Goal: Task Accomplishment & Management: Manage account settings

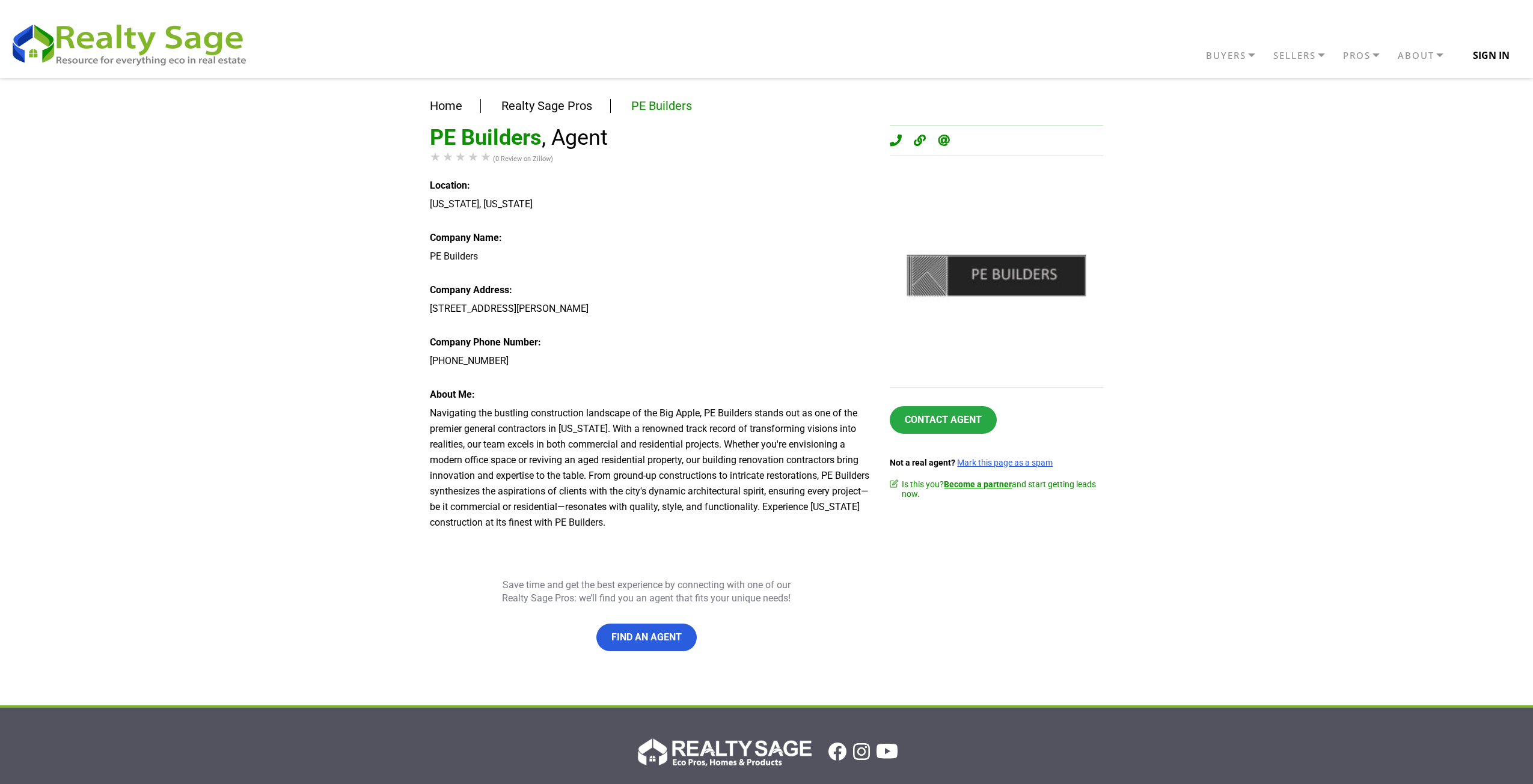
drag, startPoint x: 0, startPoint y: 0, endPoint x: 1492, endPoint y: 56, distance: 1493.1
click at [1492, 56] on button "Sign In" at bounding box center [1491, 55] width 65 height 24
click at [1486, 130] on div "Home Realty Sage Pros PE Builders PE Builders , Agent (0 Review on Zillow) Loca…" at bounding box center [766, 391] width 1533 height 627
click at [1489, 58] on button "Sign In" at bounding box center [1491, 55] width 65 height 24
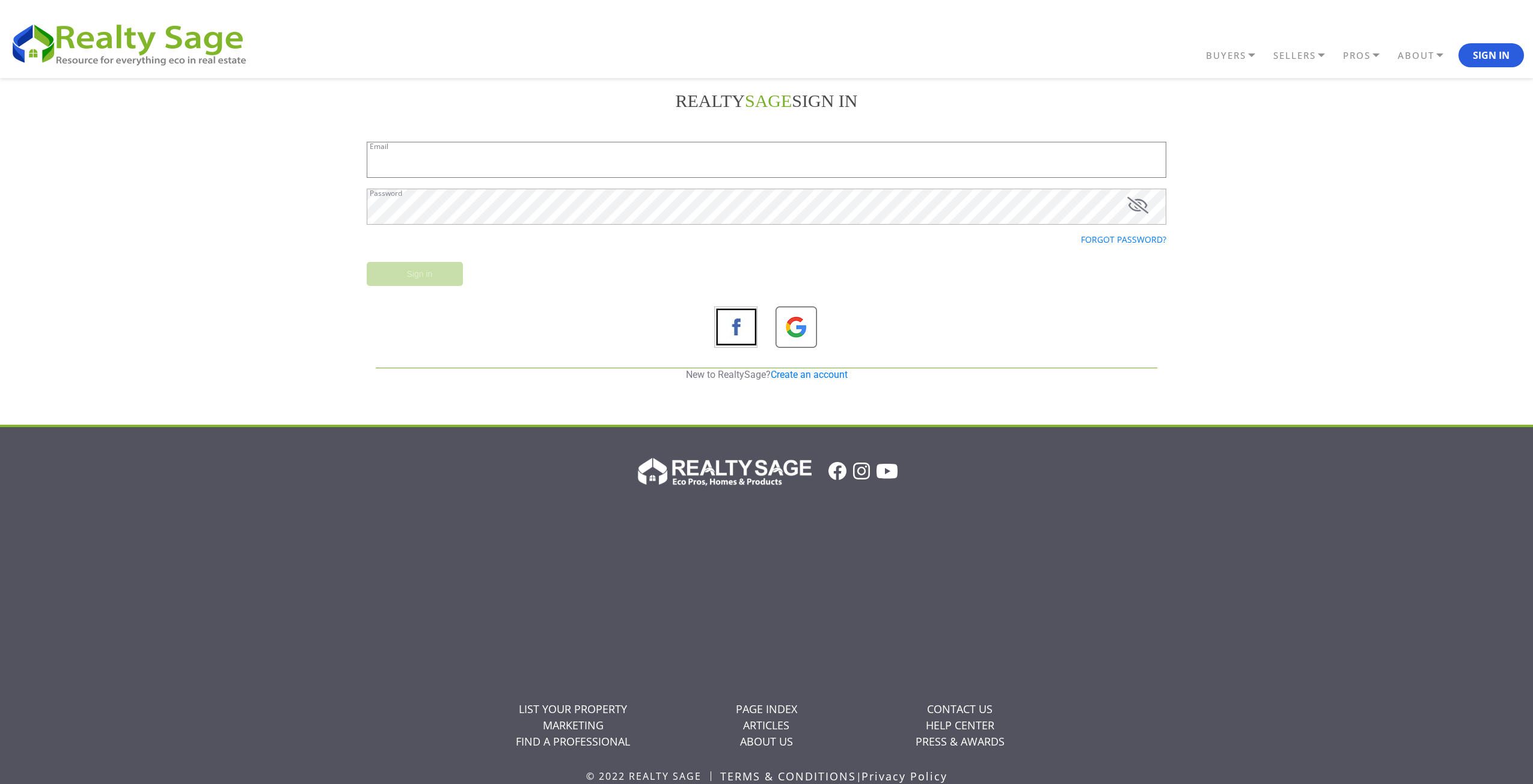
drag, startPoint x: 463, startPoint y: 163, endPoint x: 434, endPoint y: 153, distance: 30.7
click at [458, 163] on input "Email" at bounding box center [766, 160] width 800 height 36
paste input "https://www.realtysage.com/users/agent/PE+Builders-208830/contacts-no"
click at [542, 160] on input "https://www.realtysage.com/users/agent/PE+Builders-208830/contacts-no" at bounding box center [766, 160] width 800 height 36
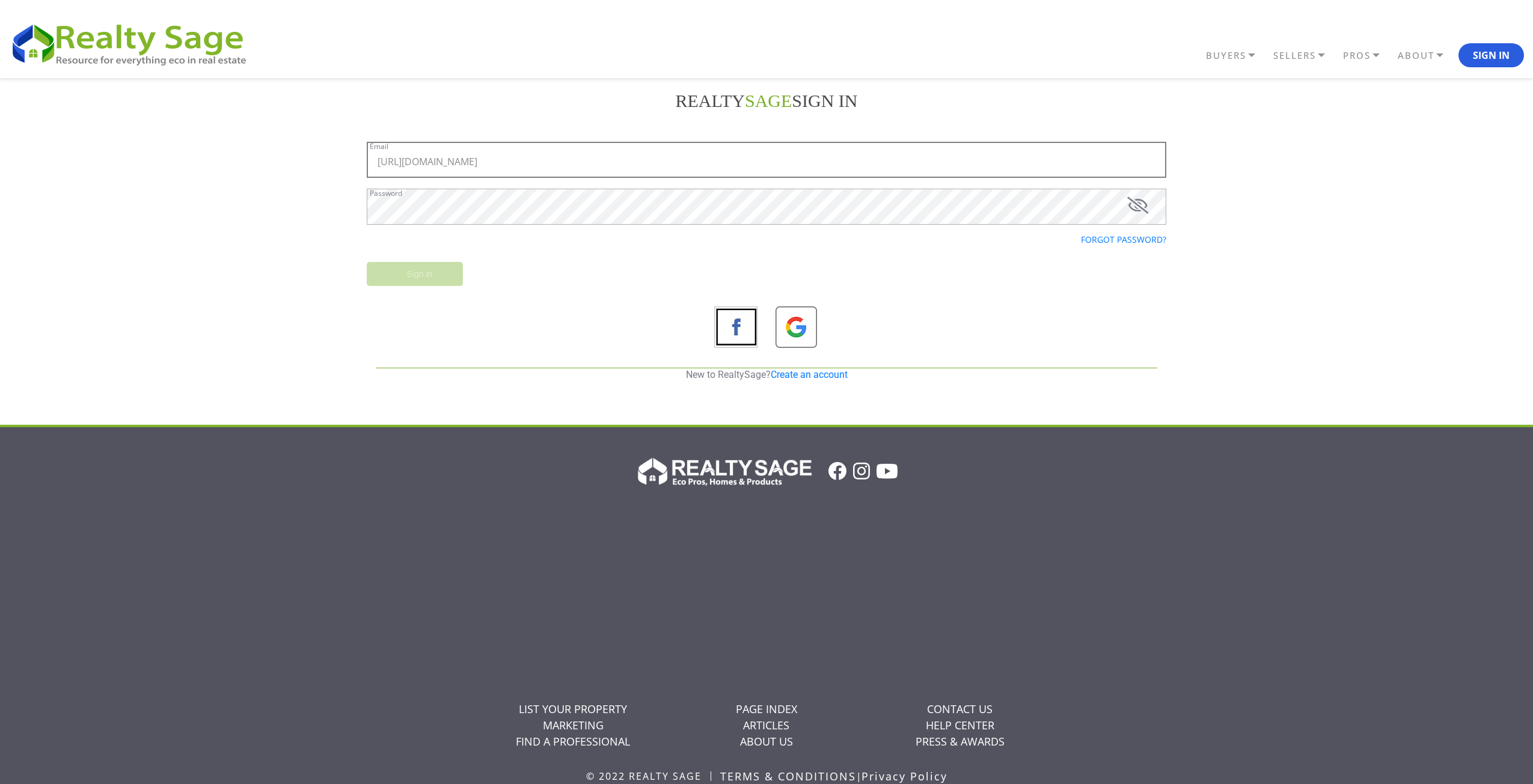
click at [542, 160] on input "https://www.realtysage.com/users/agent/PE+Builders-208830/contacts-no" at bounding box center [766, 160] width 800 height 36
paste input "victoria@lakehouses4sale.net"
type input "victoria@lakehouses4sale.net"
click at [443, 272] on input "Sign in" at bounding box center [414, 274] width 96 height 24
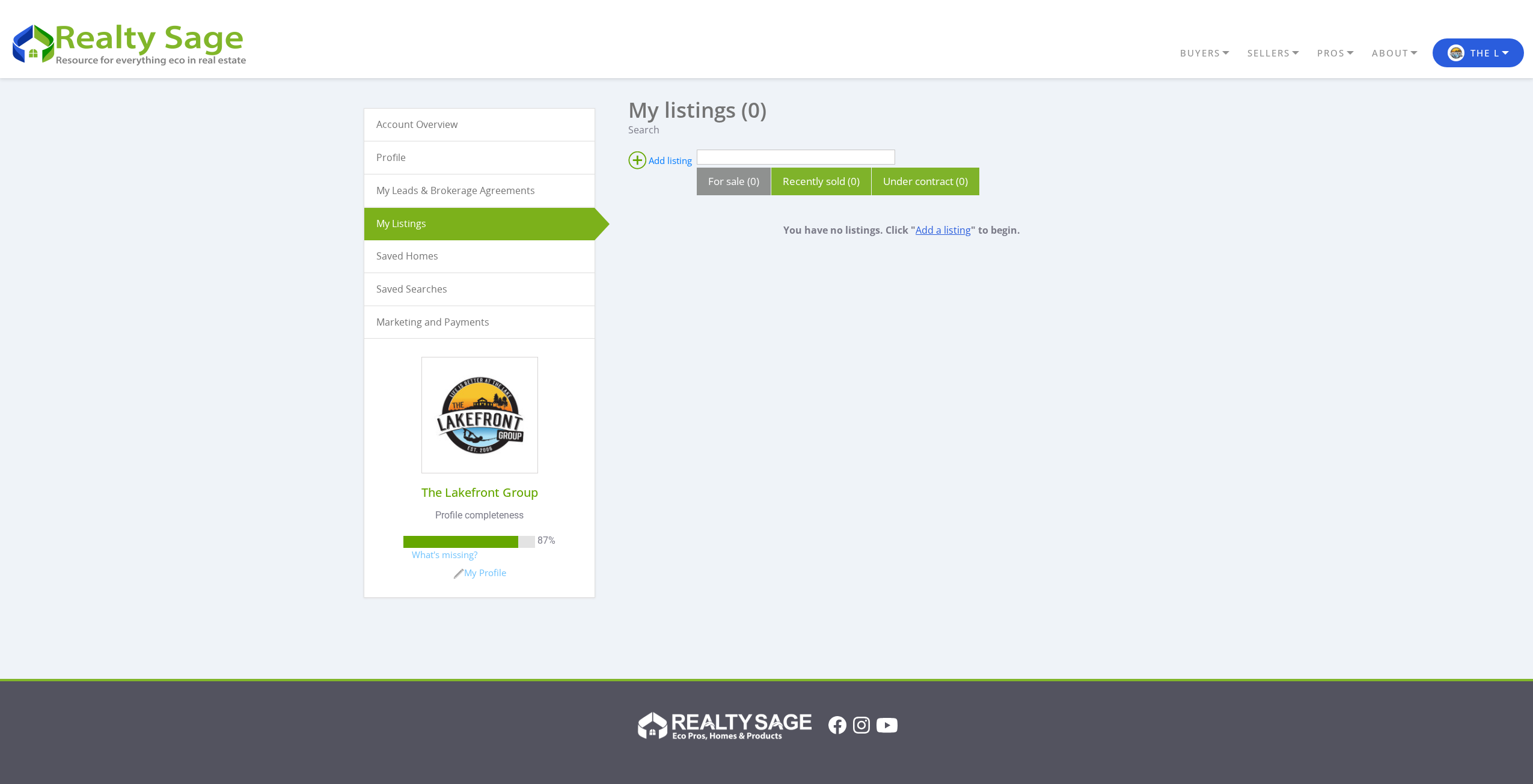
click at [943, 230] on link "Add a listing" at bounding box center [943, 230] width 55 height 13
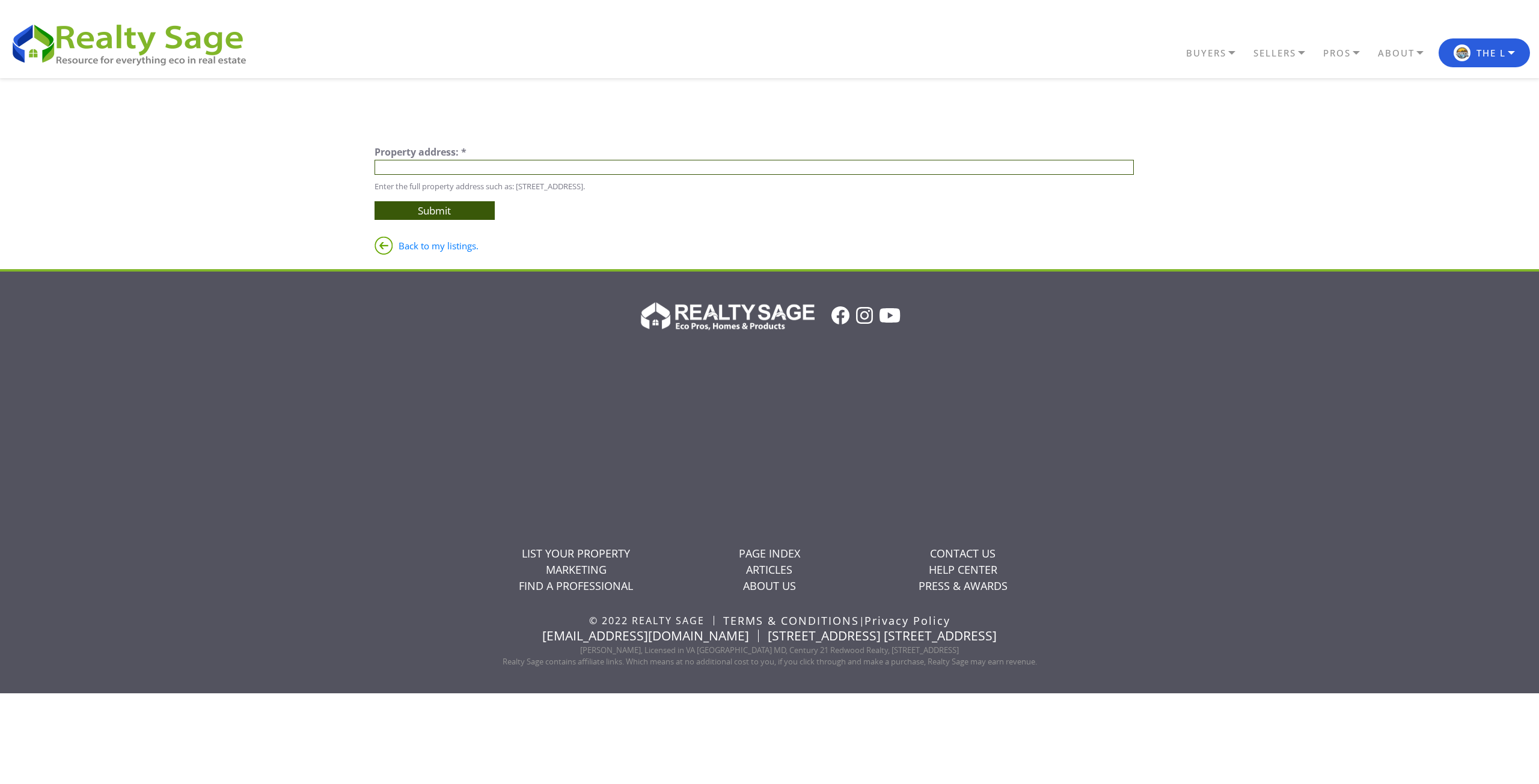
click at [486, 168] on input "text" at bounding box center [755, 167] width 760 height 15
click at [1488, 63] on button "The L" at bounding box center [1485, 52] width 91 height 29
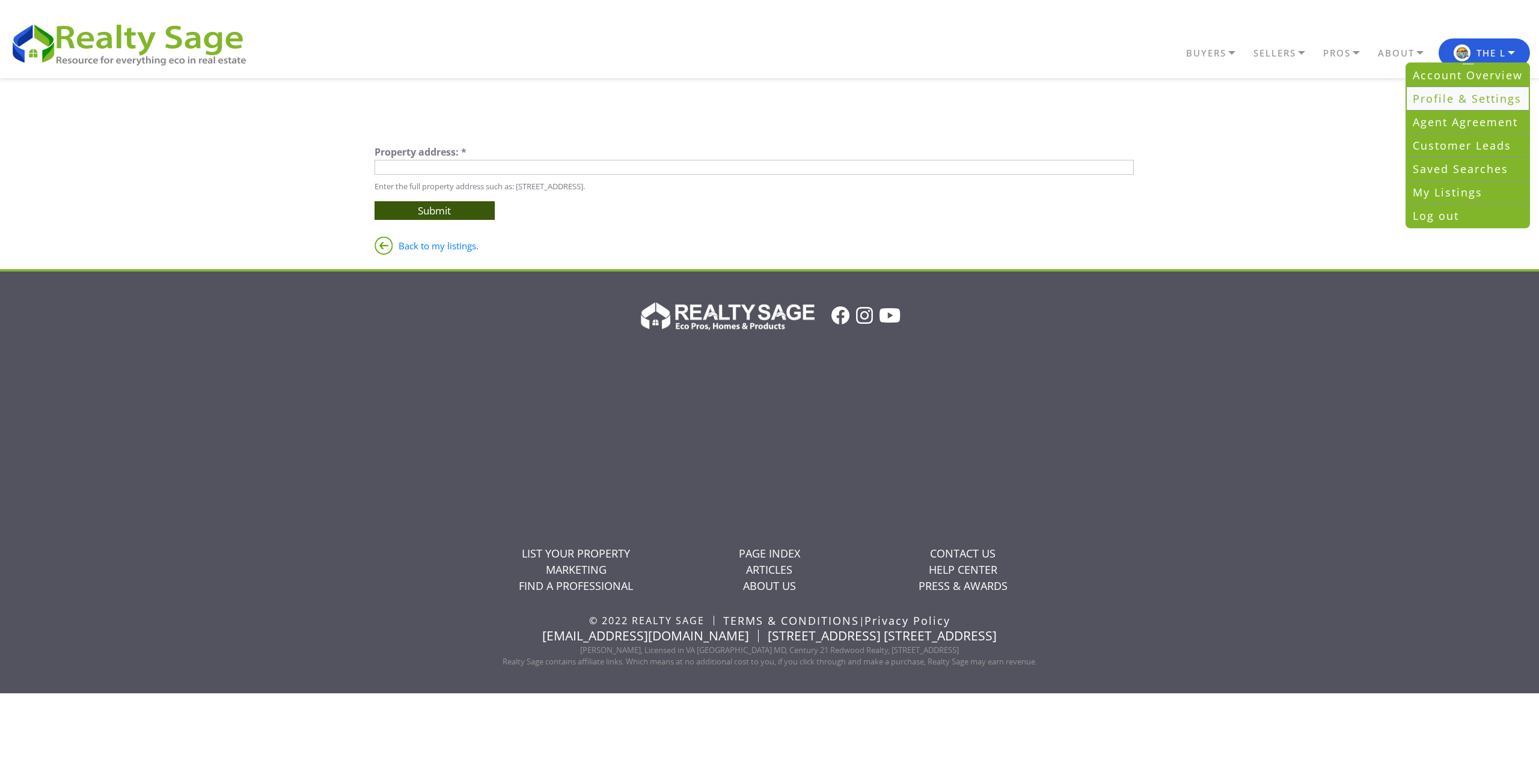
click at [1466, 93] on link "Profile & Settings" at bounding box center [1467, 99] width 122 height 24
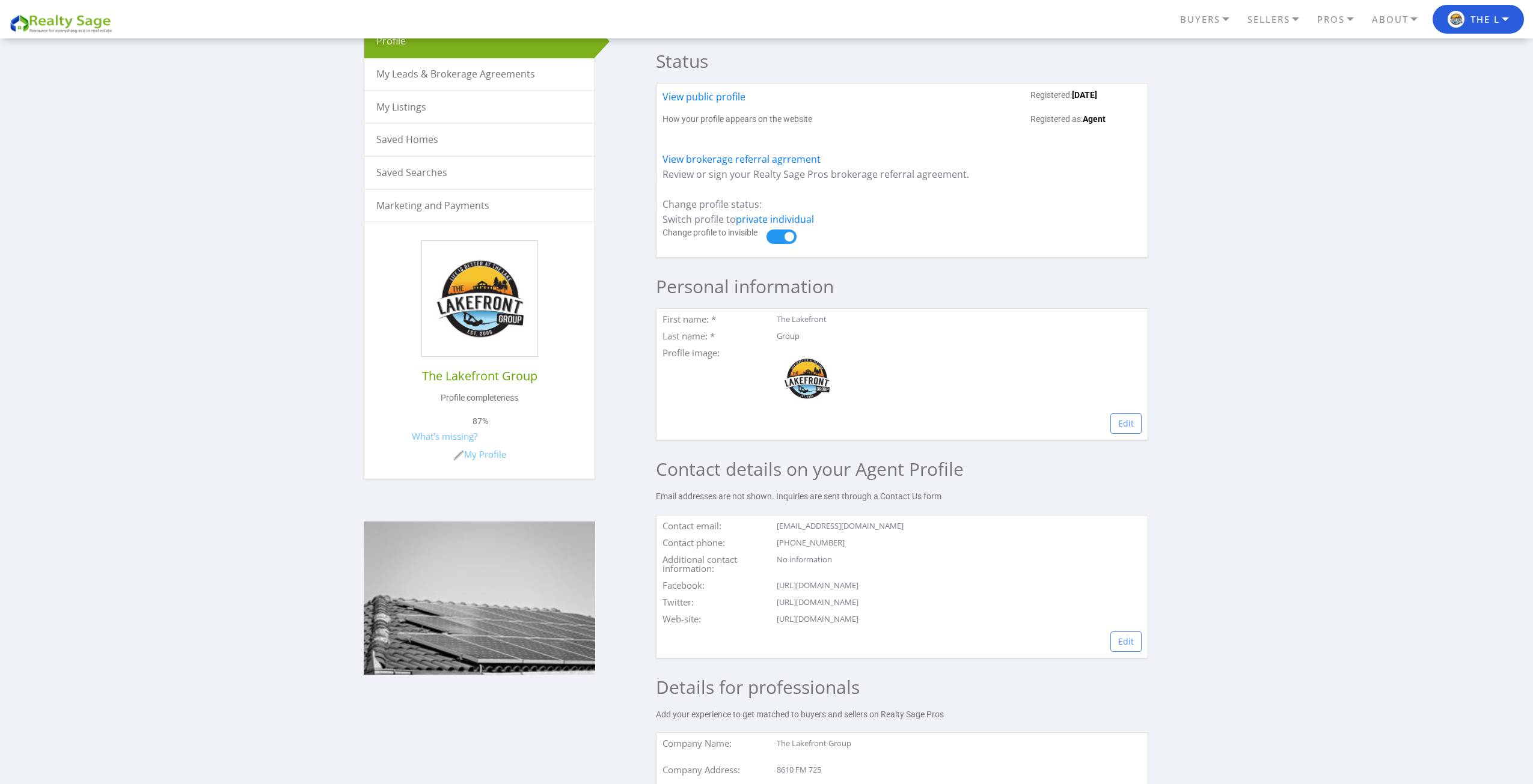
scroll to position [120, 0]
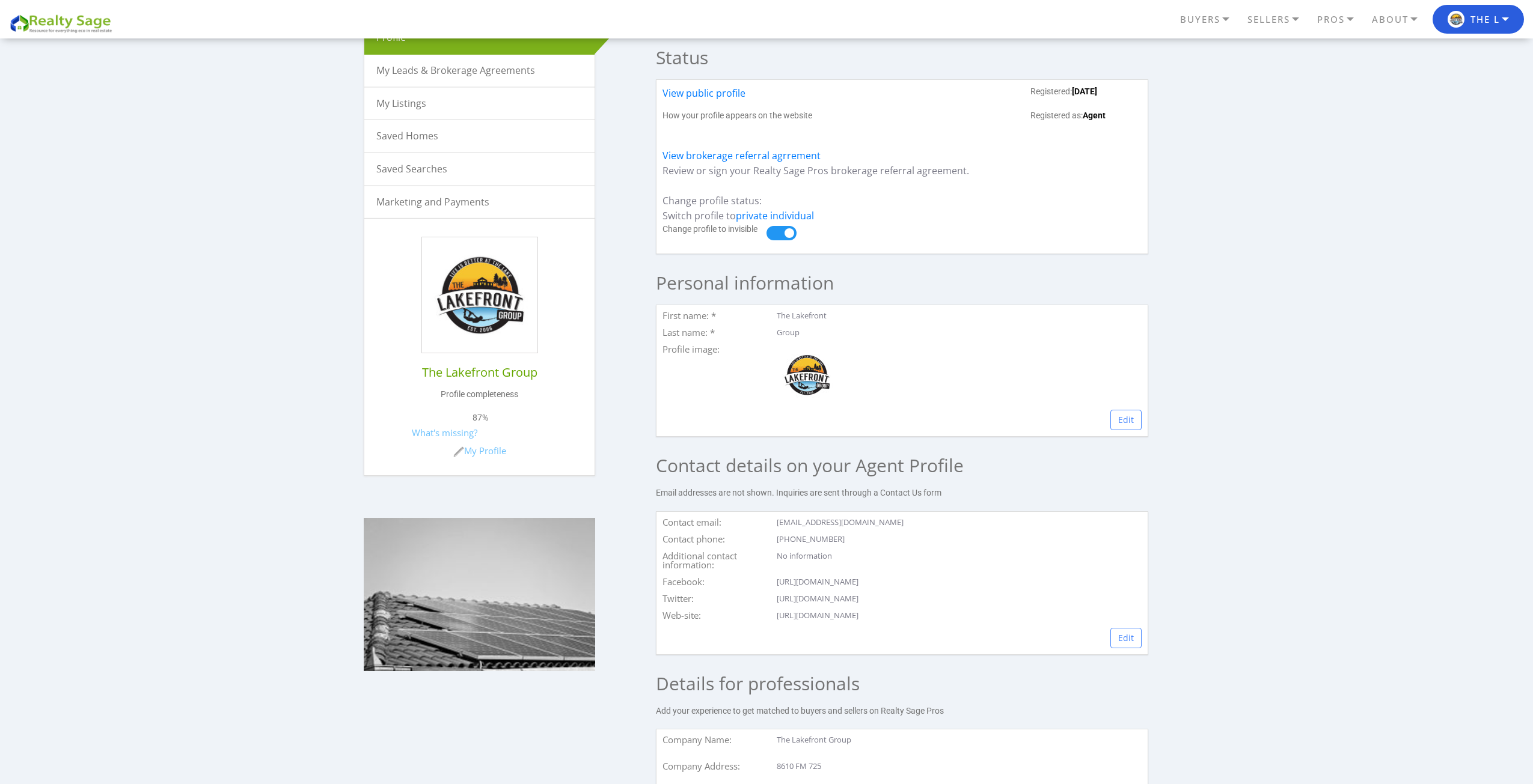
drag, startPoint x: 471, startPoint y: 297, endPoint x: 476, endPoint y: 312, distance: 15.8
click at [471, 297] on img at bounding box center [480, 295] width 116 height 116
click at [484, 368] on h6 "The Lakefront Group" at bounding box center [479, 372] width 194 height 14
click at [453, 375] on h6 "The Lakefront Group" at bounding box center [479, 372] width 194 height 14
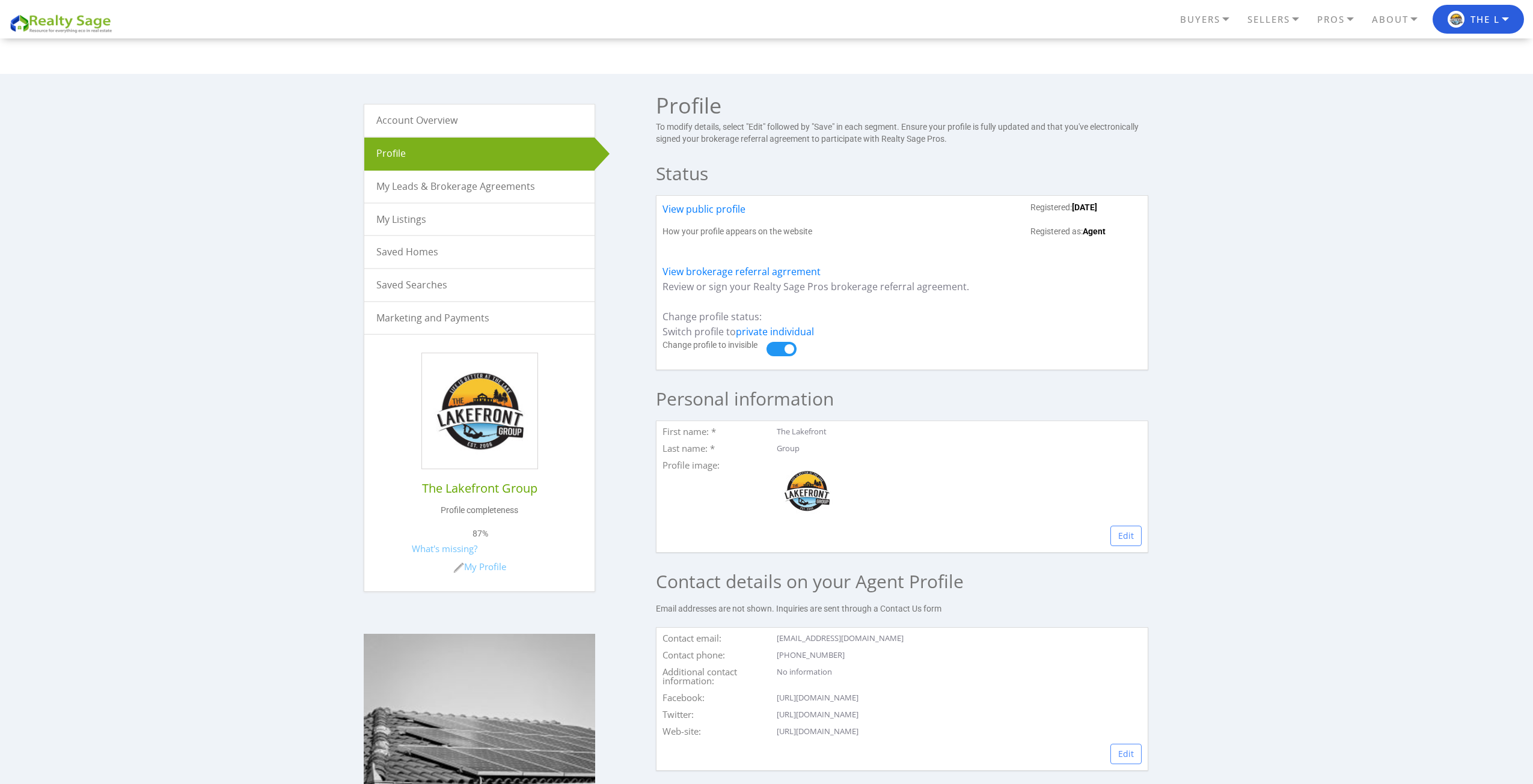
scroll to position [0, 0]
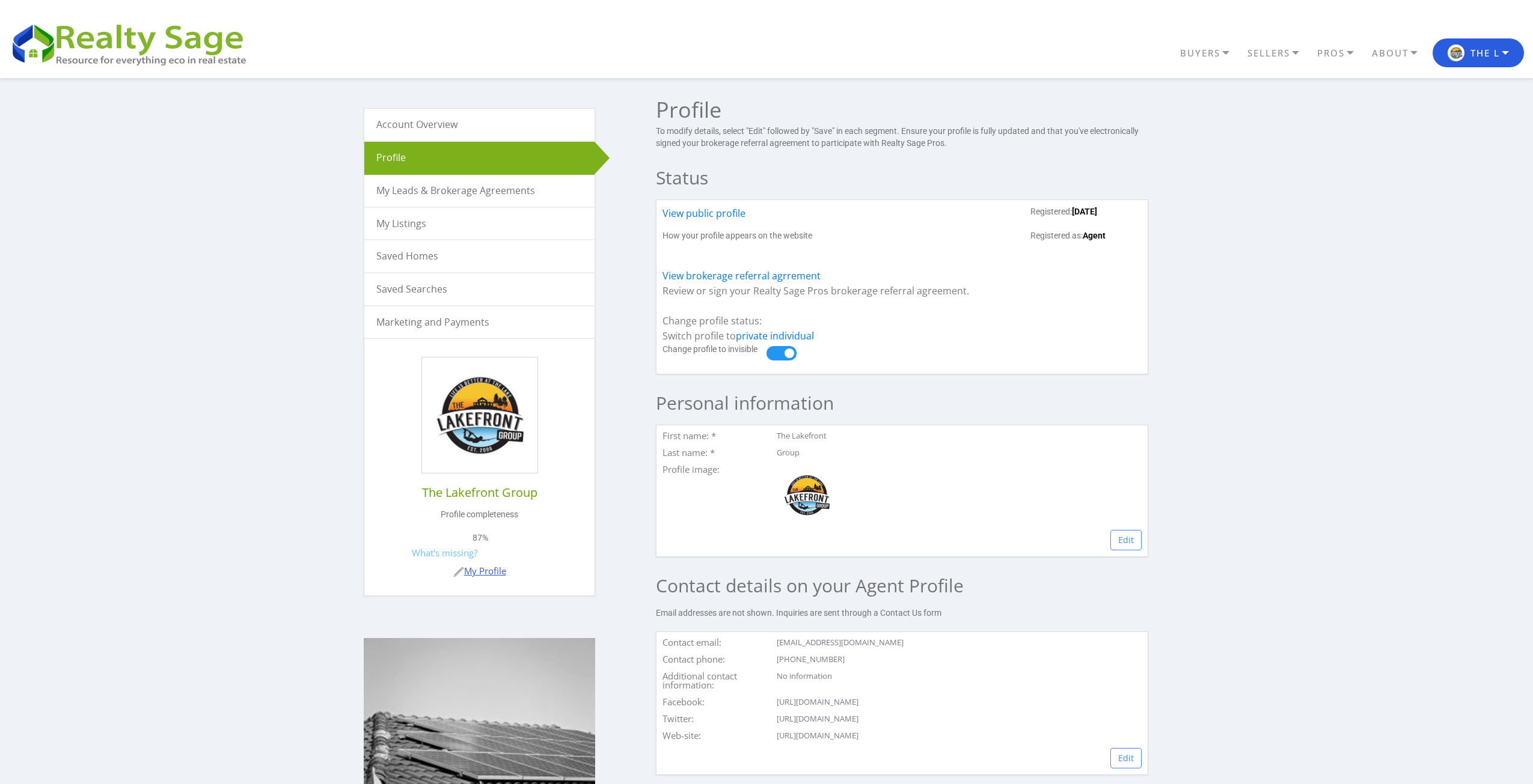
click at [491, 574] on link "My Profile" at bounding box center [480, 571] width 53 height 12
click at [731, 211] on link "View public profile" at bounding box center [704, 219] width 83 height 24
